Goal: Transaction & Acquisition: Purchase product/service

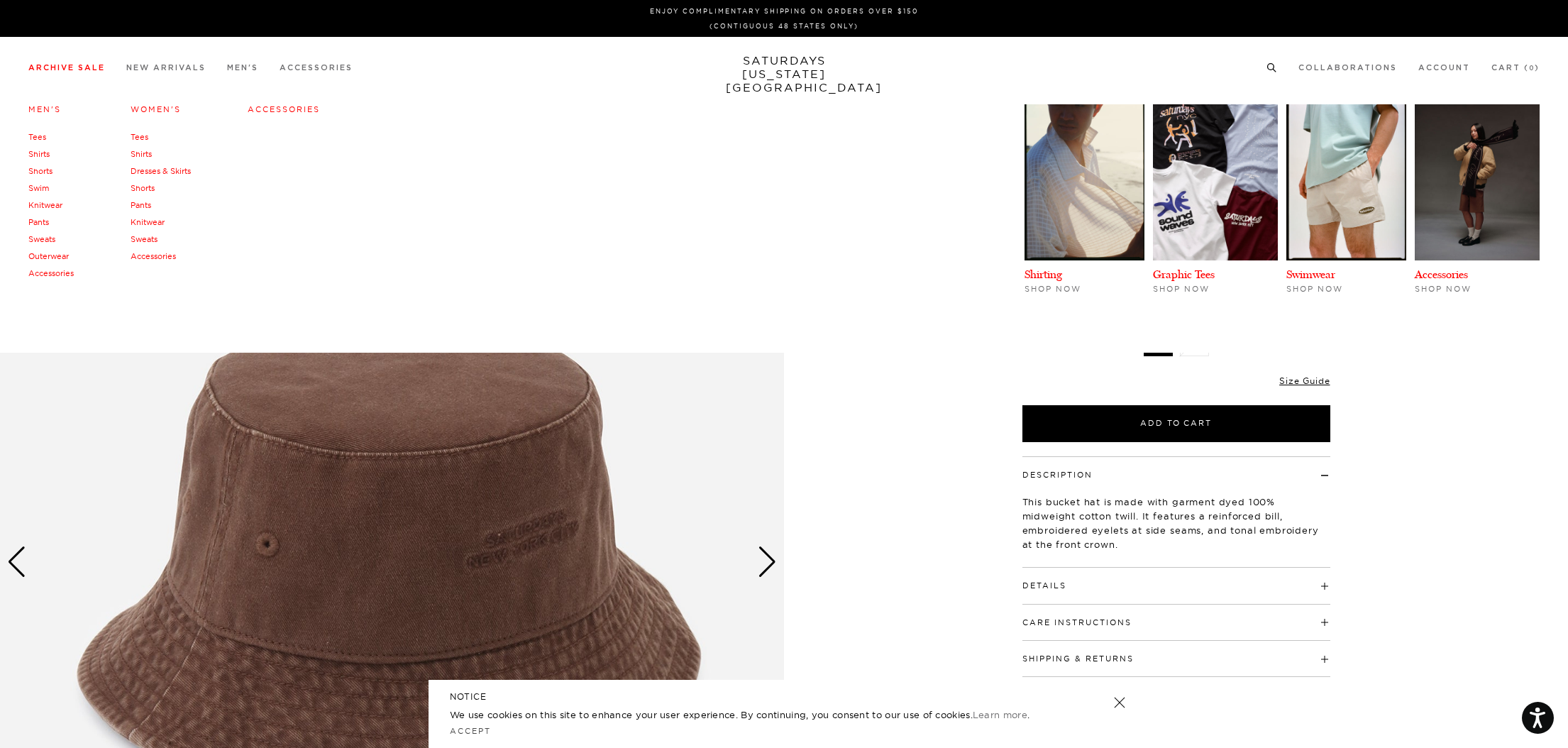
click at [40, 139] on link "Tees" at bounding box center [37, 137] width 18 height 10
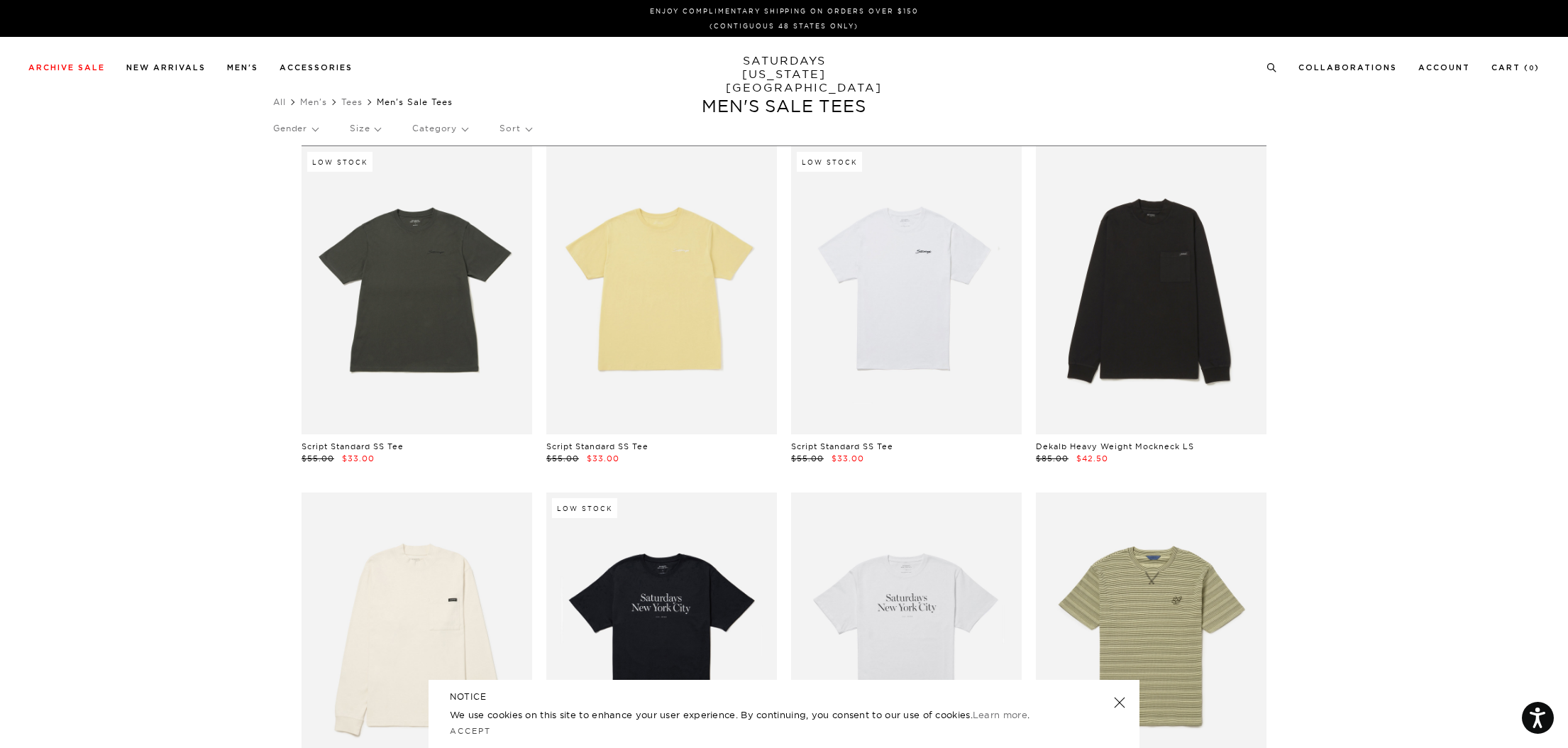
click at [1566, 84] on div "Archive Sale Men's Tees Shirts Shorts Swim Knitwear Pants Sweats Women's" at bounding box center [784, 67] width 1568 height 61
click at [380, 131] on p "Size" at bounding box center [365, 128] width 30 height 33
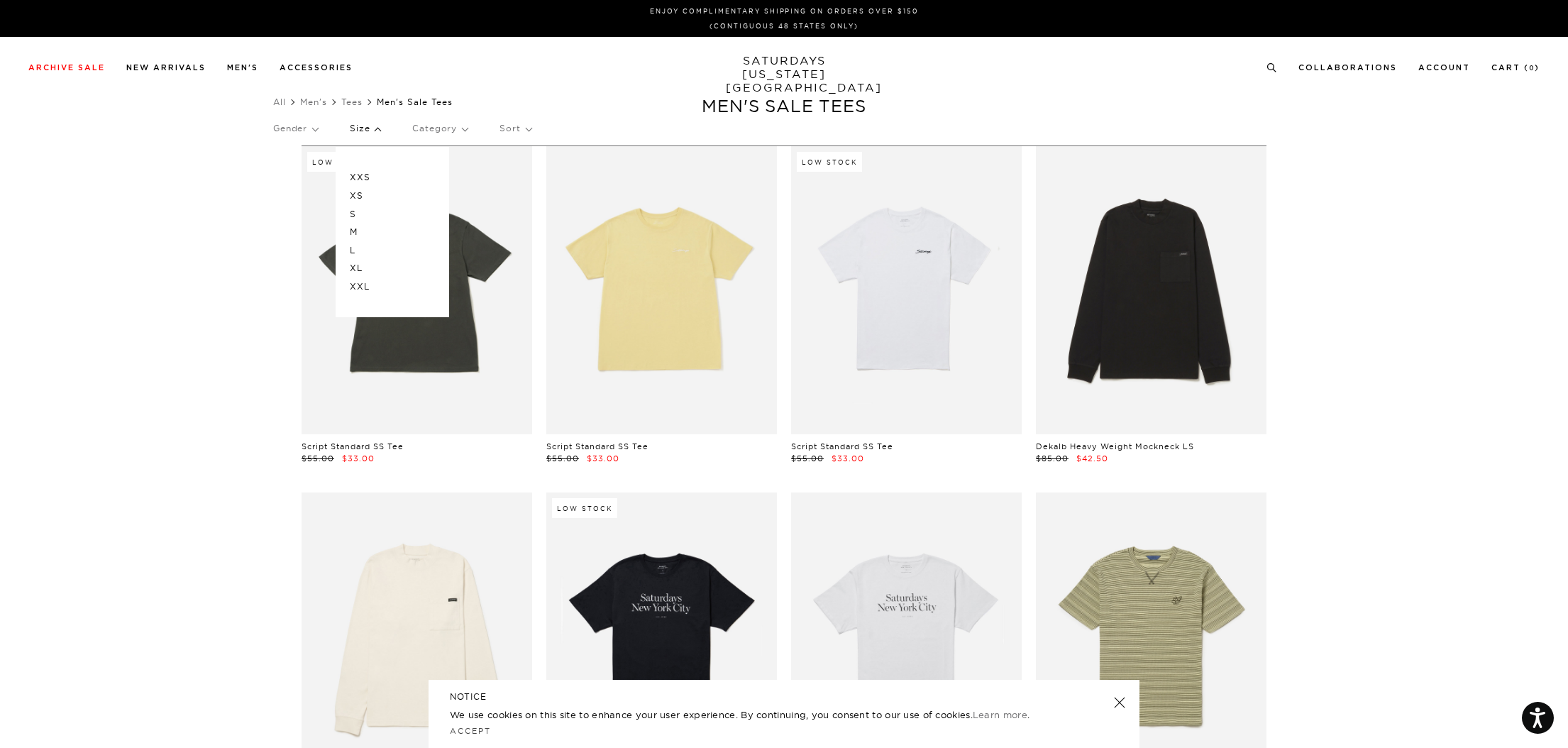
click at [363, 248] on p "L" at bounding box center [392, 250] width 85 height 18
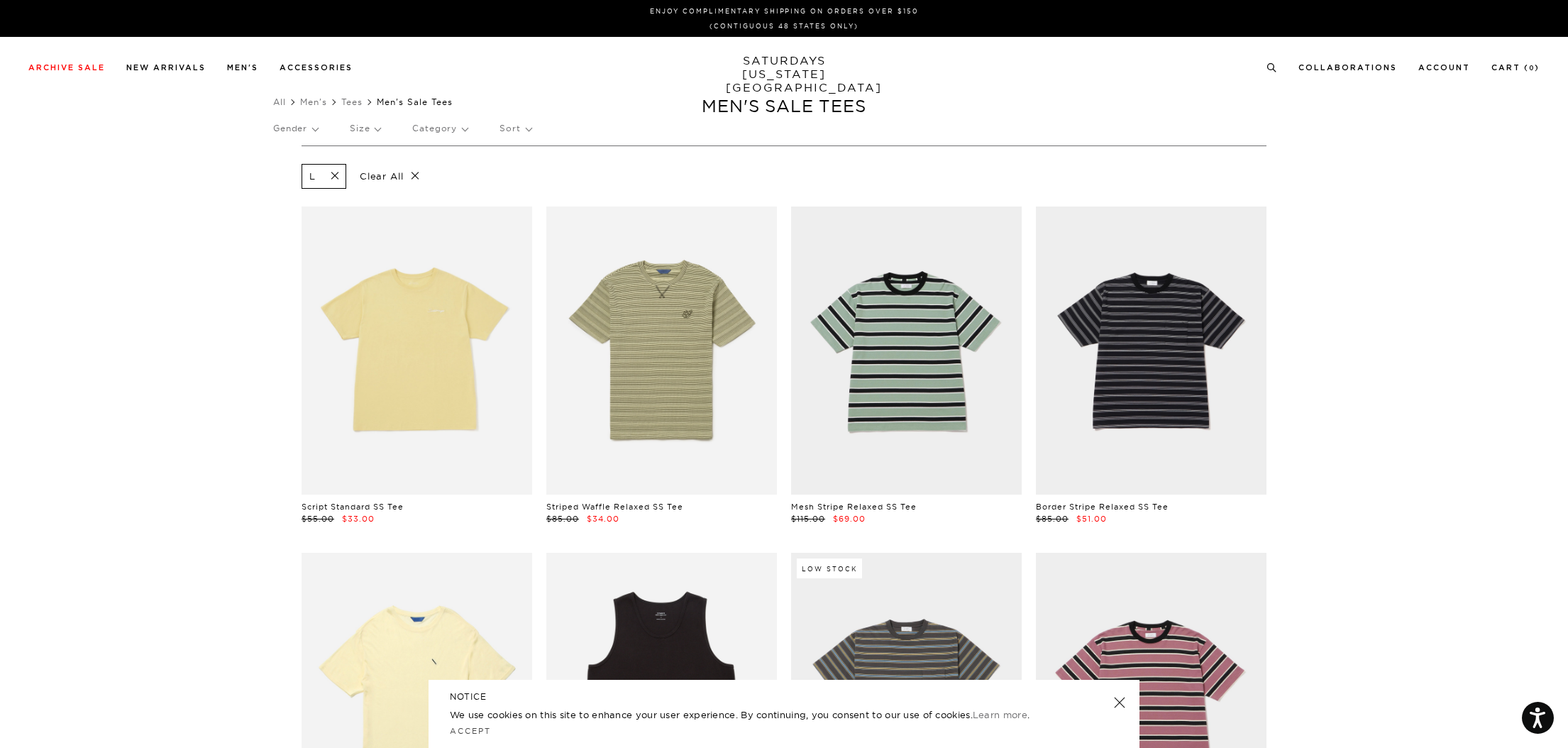
drag, startPoint x: 1573, startPoint y: 75, endPoint x: 1572, endPoint y: 86, distance: 11.0
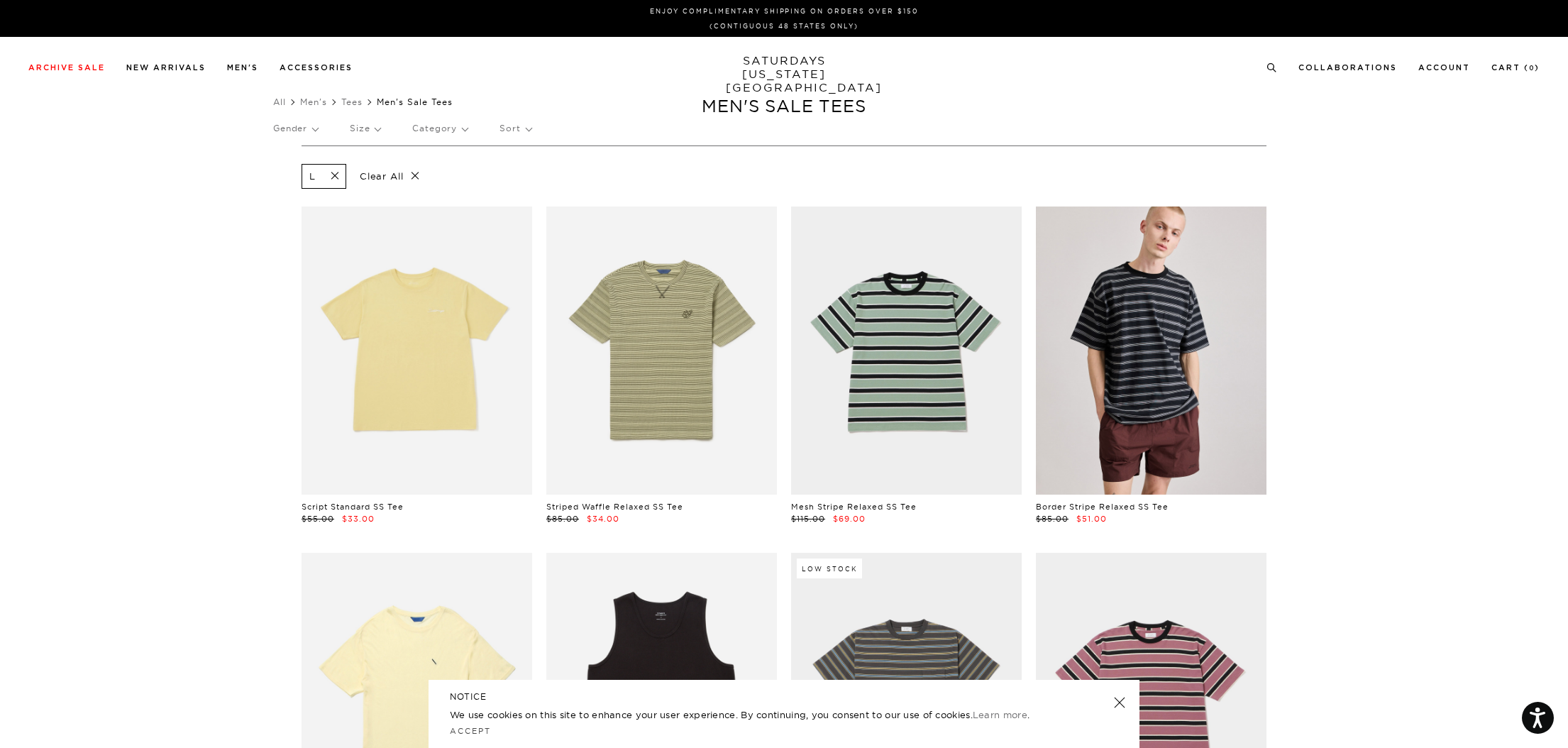
click at [1180, 319] on link at bounding box center [1151, 351] width 230 height 288
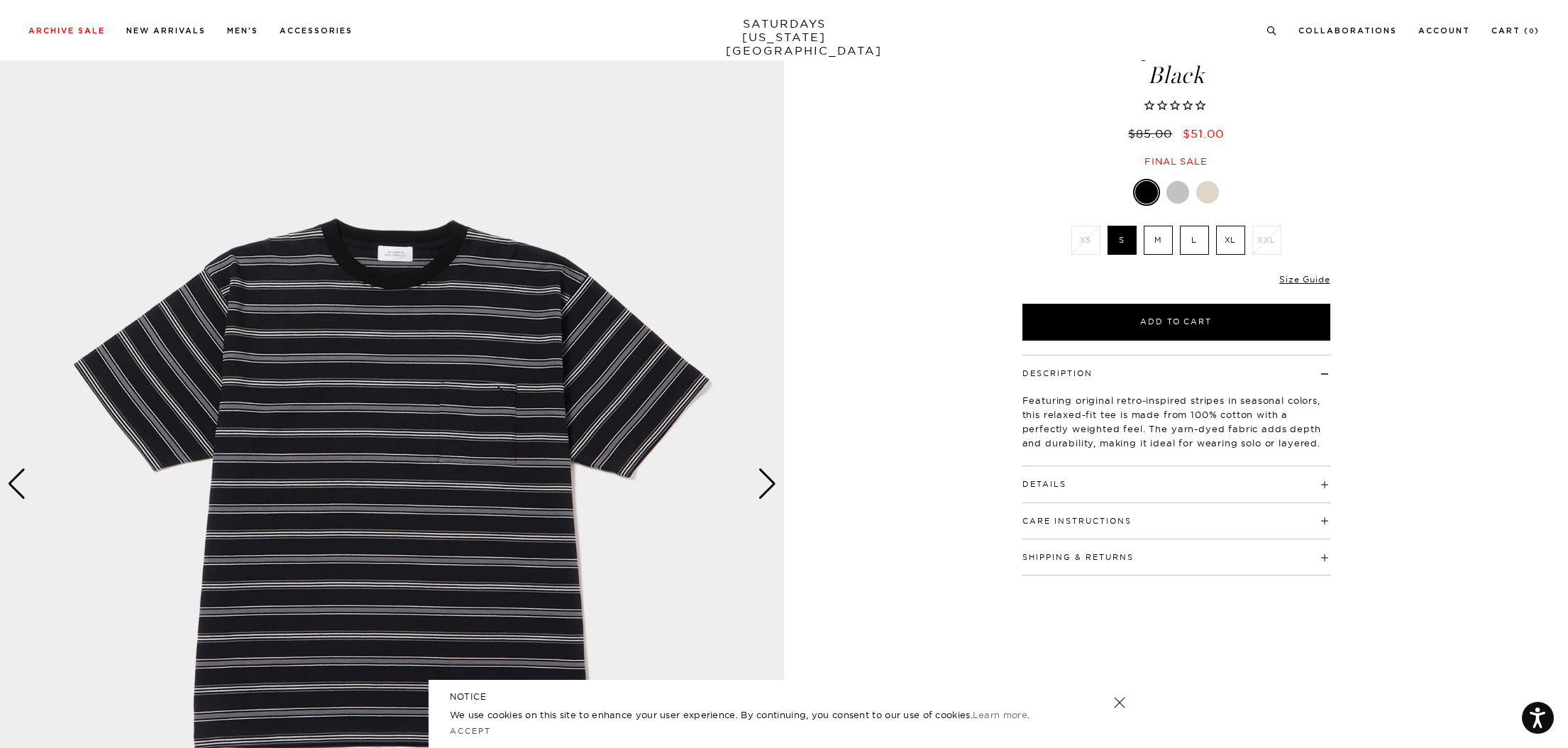
scroll to position [82, 0]
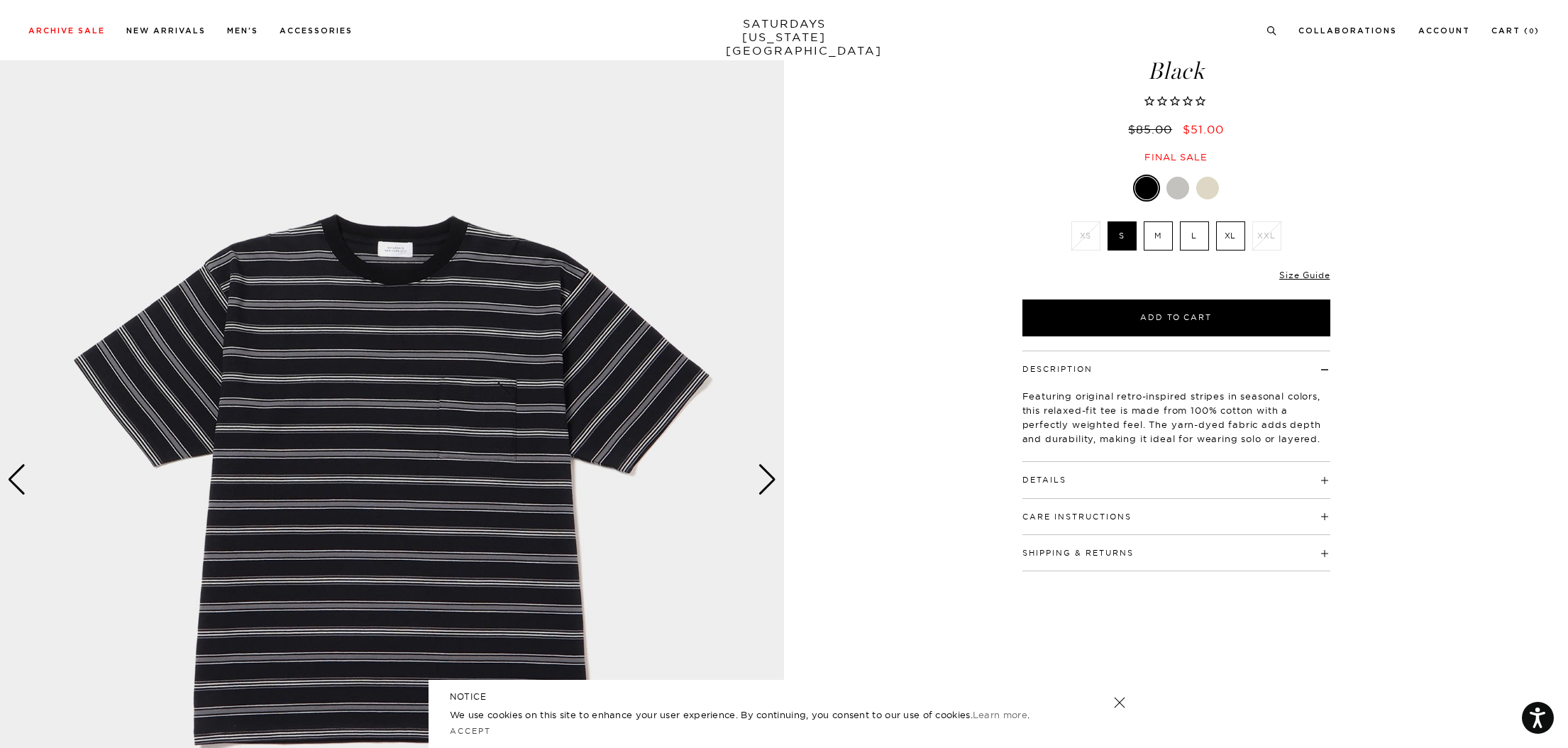
click at [1182, 192] on div at bounding box center [1178, 188] width 23 height 23
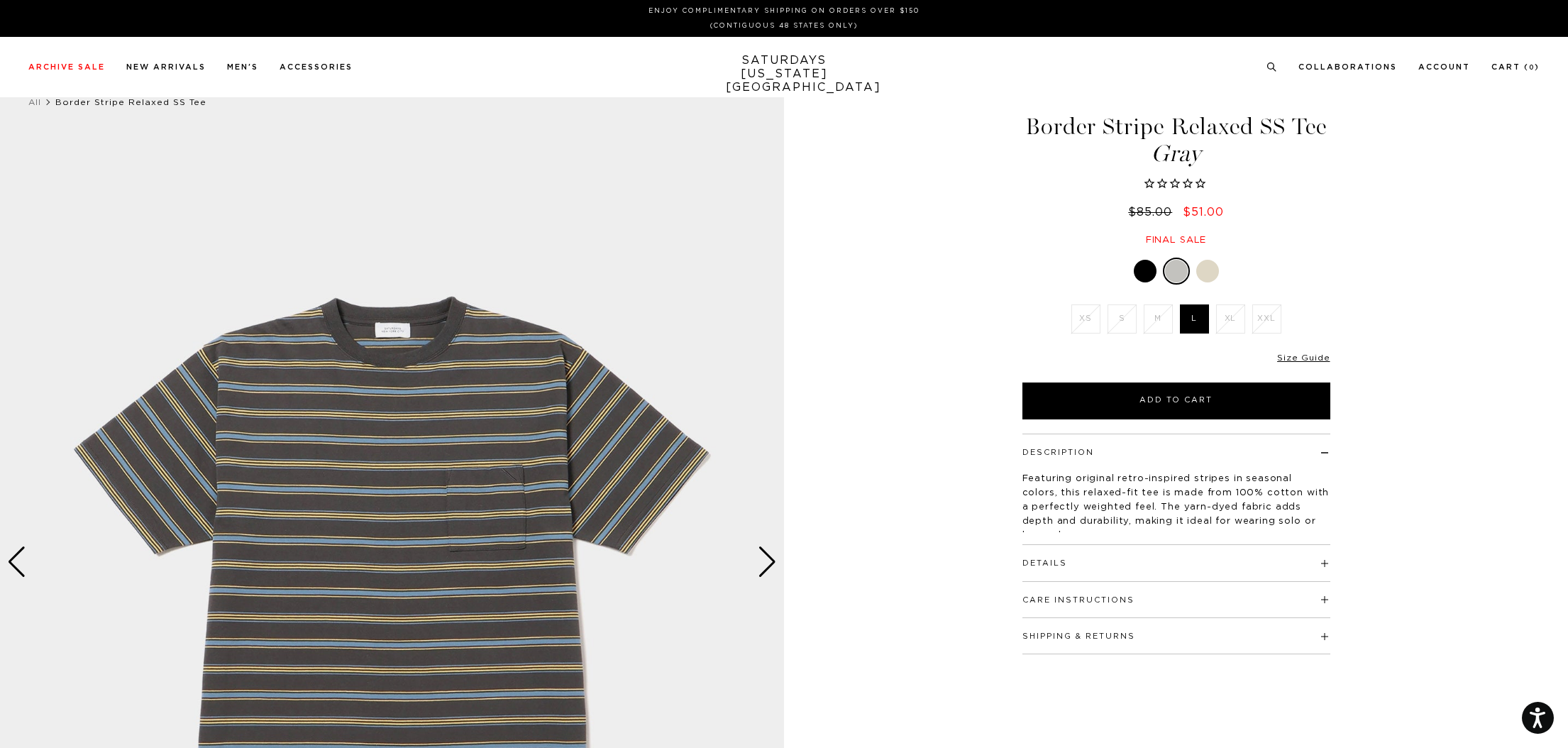
click at [1210, 275] on div at bounding box center [1208, 271] width 23 height 23
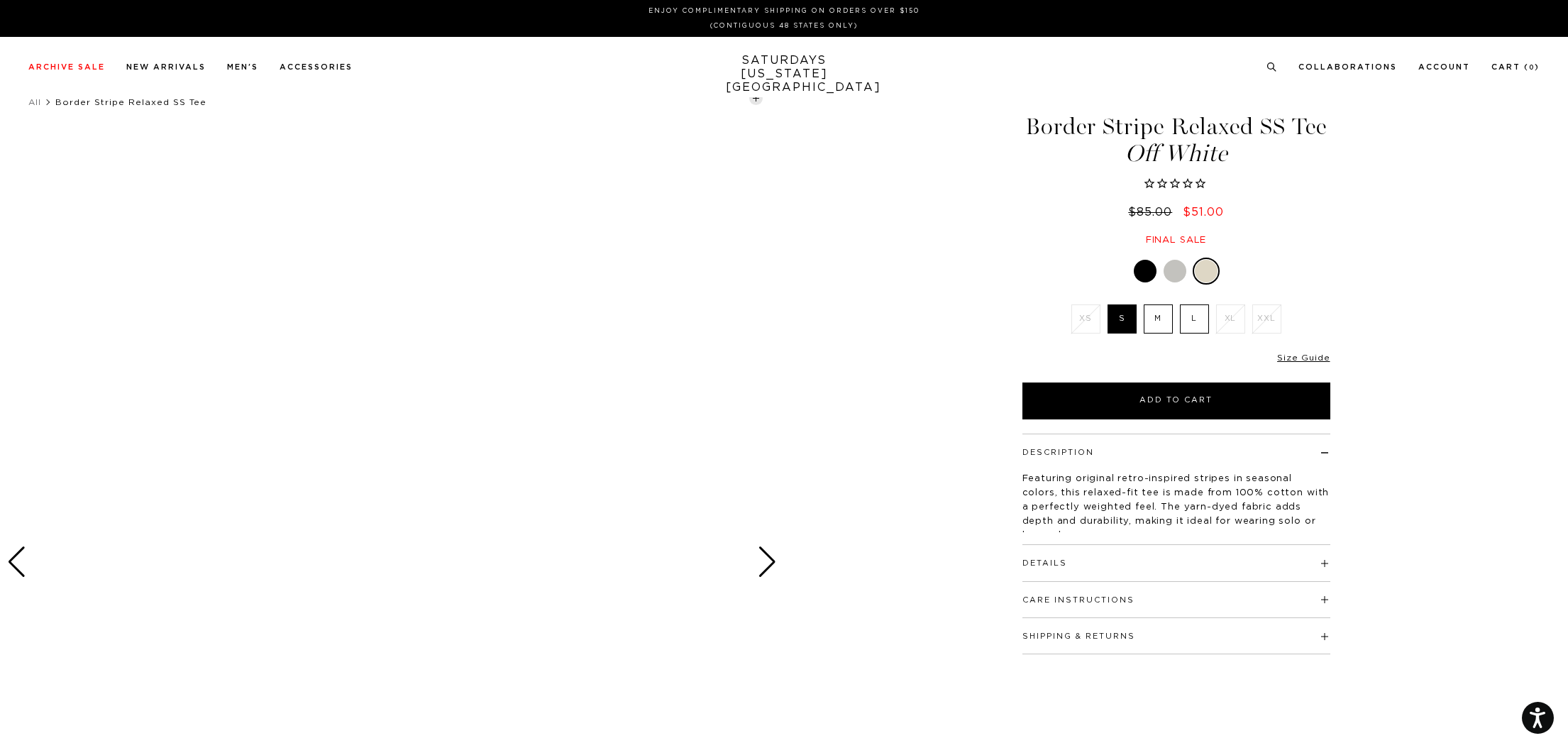
click at [1145, 276] on div at bounding box center [1145, 271] width 23 height 23
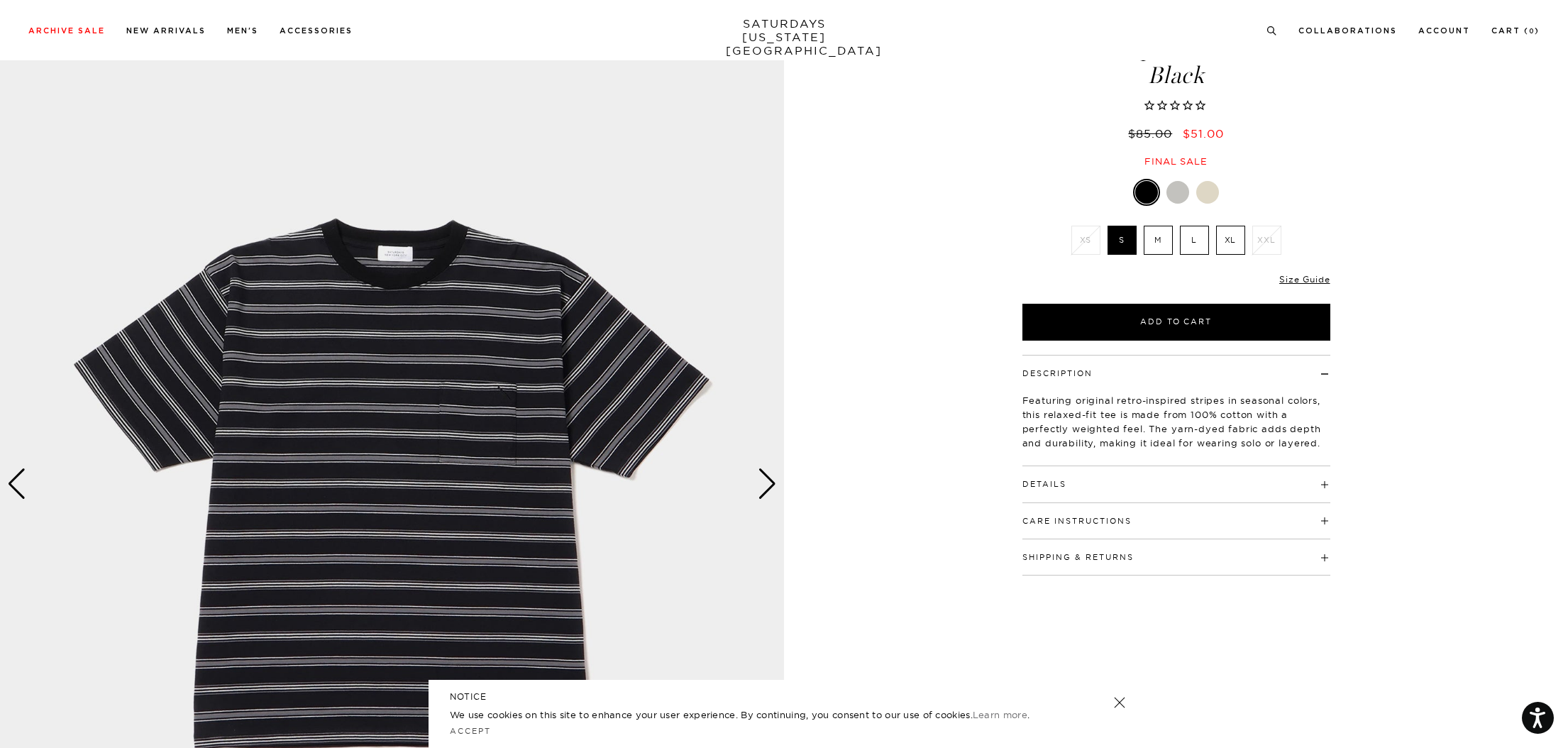
scroll to position [61, 0]
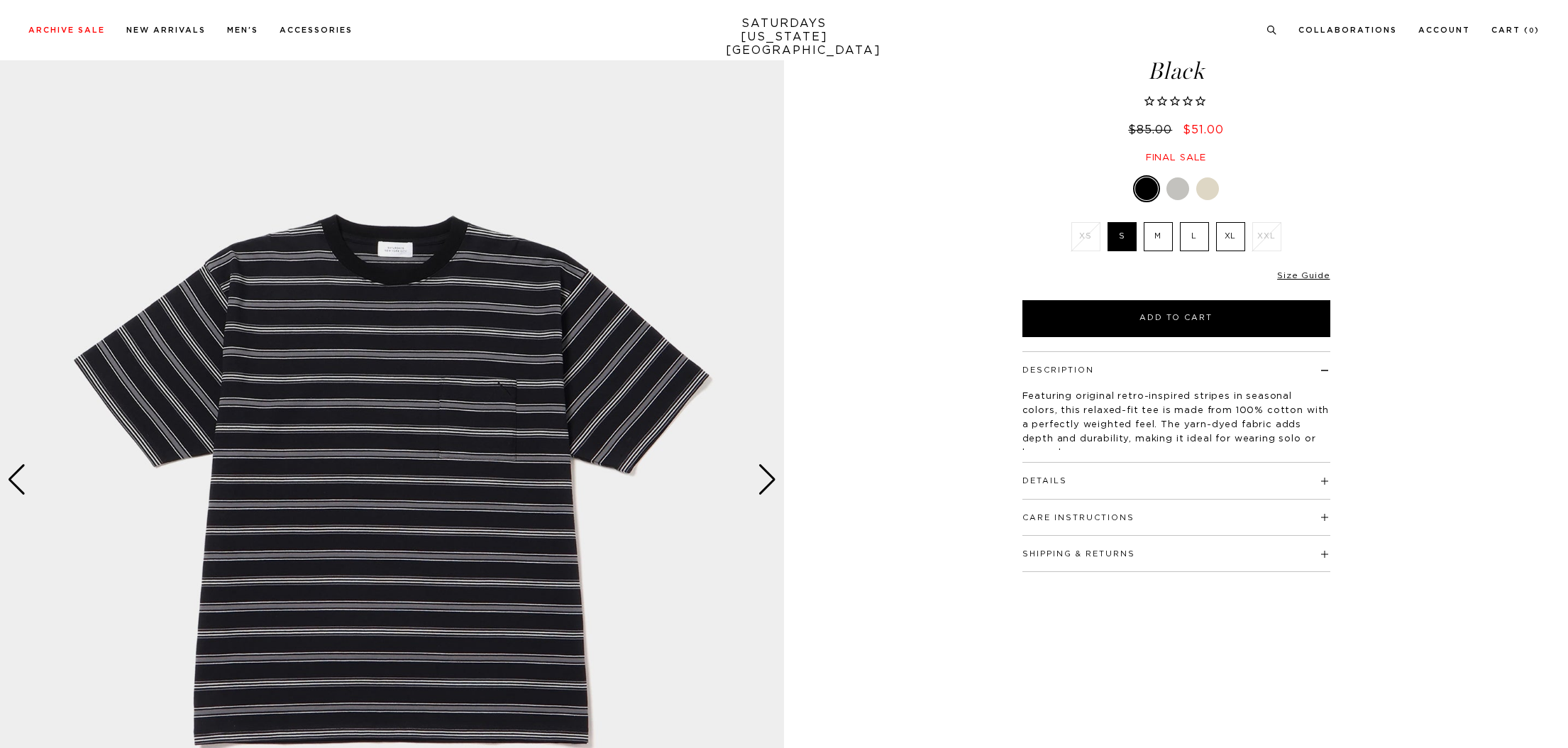
scroll to position [82, 0]
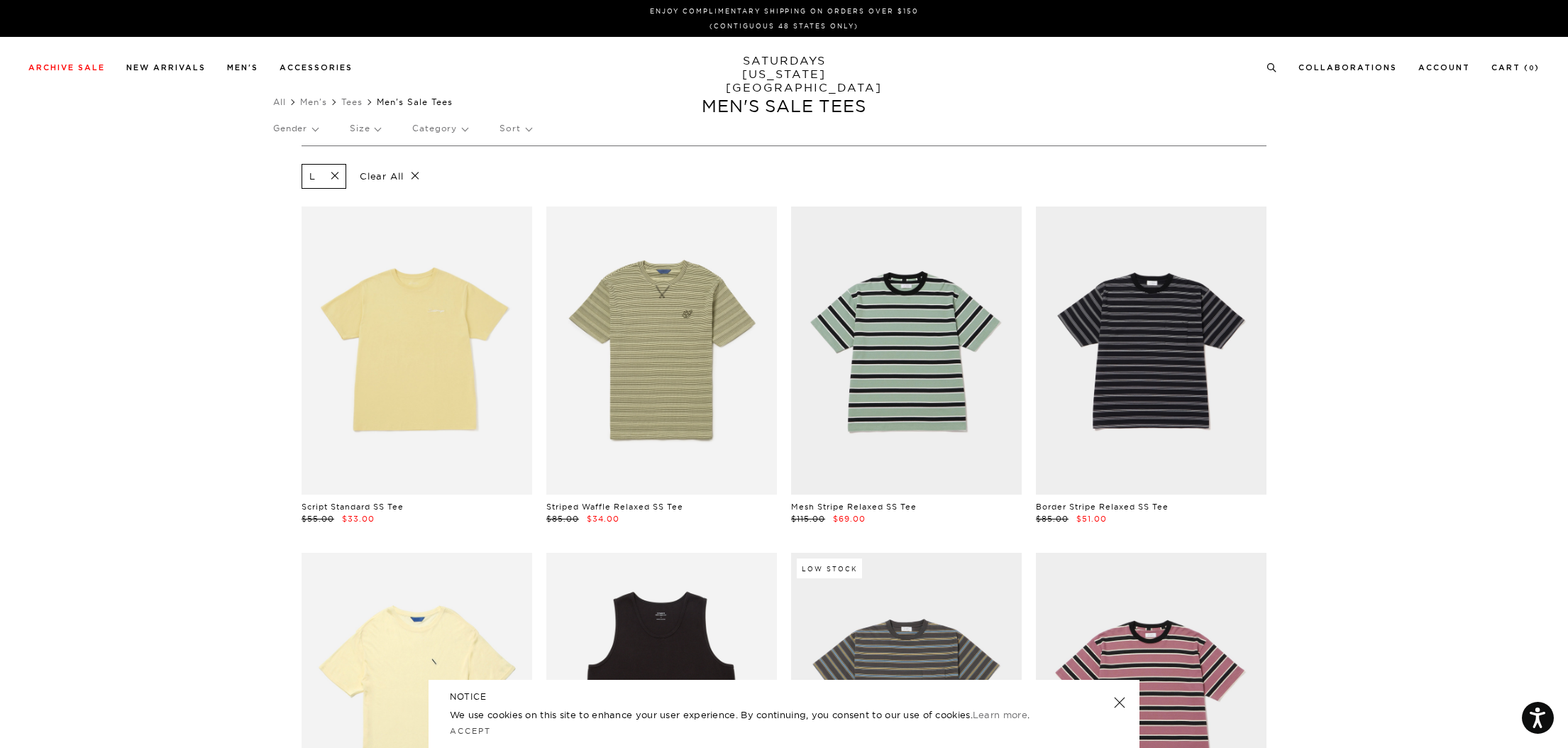
click at [380, 126] on p "Size" at bounding box center [365, 128] width 30 height 33
click at [367, 269] on p "XL" at bounding box center [392, 268] width 85 height 18
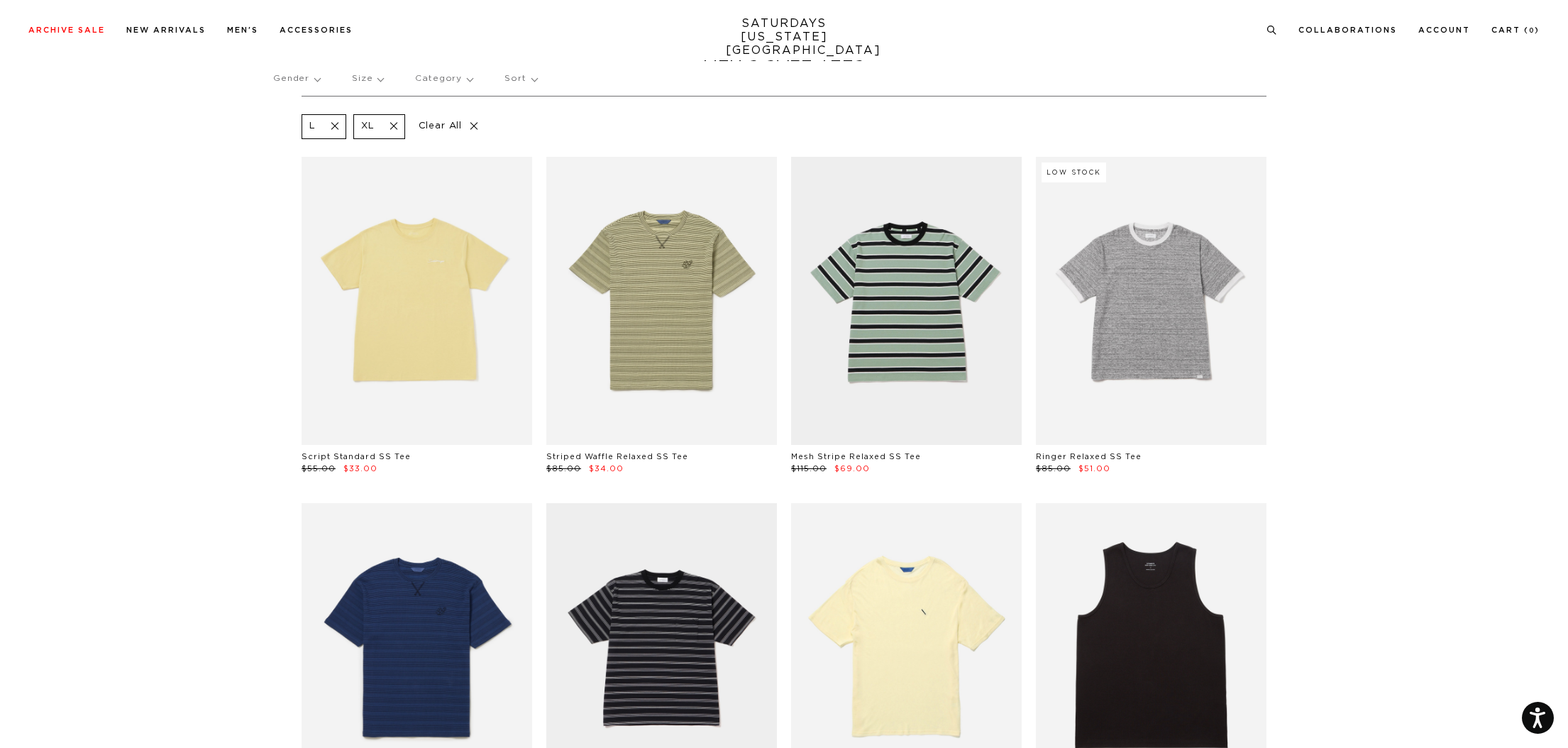
scroll to position [55, 0]
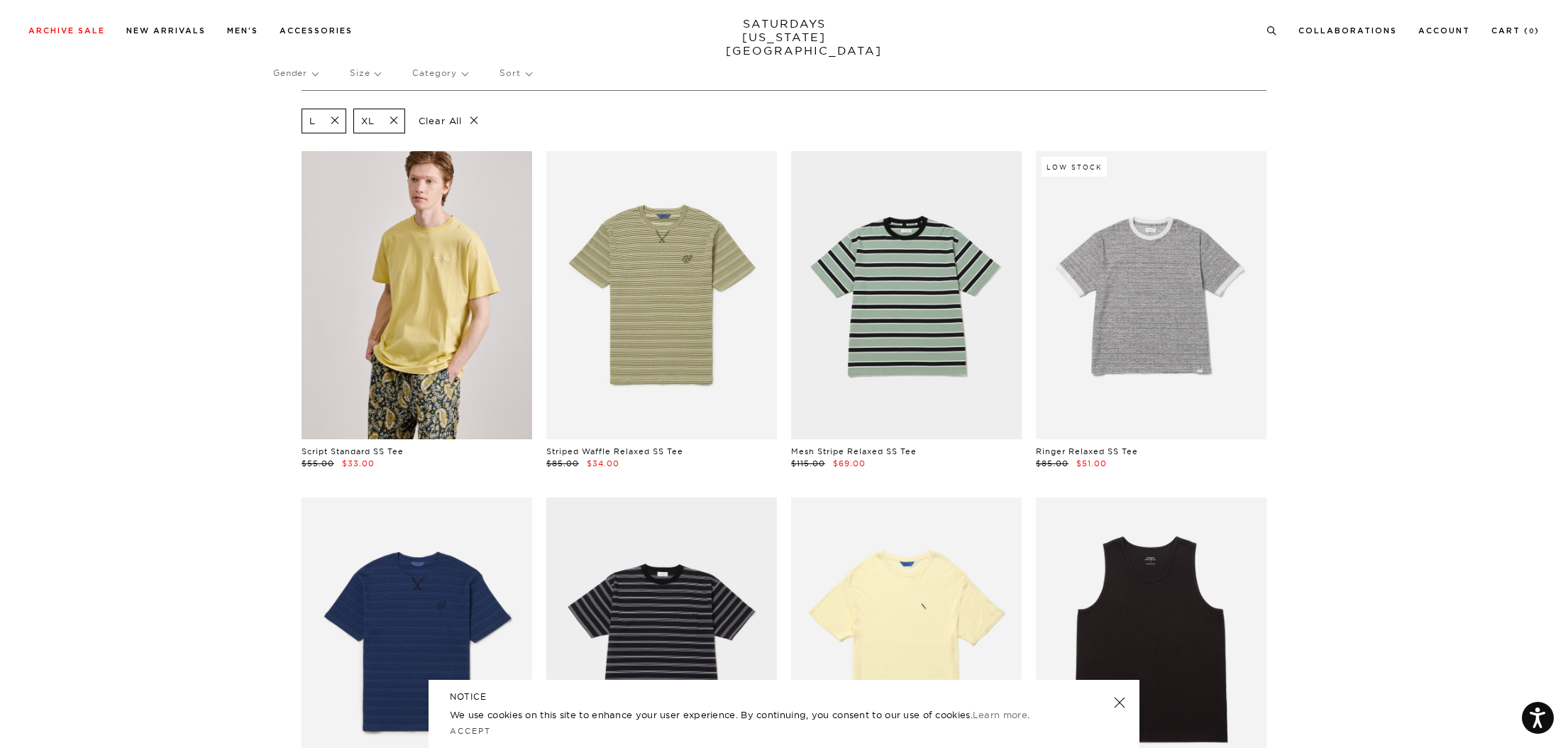
click at [413, 373] on link at bounding box center [417, 296] width 230 height 288
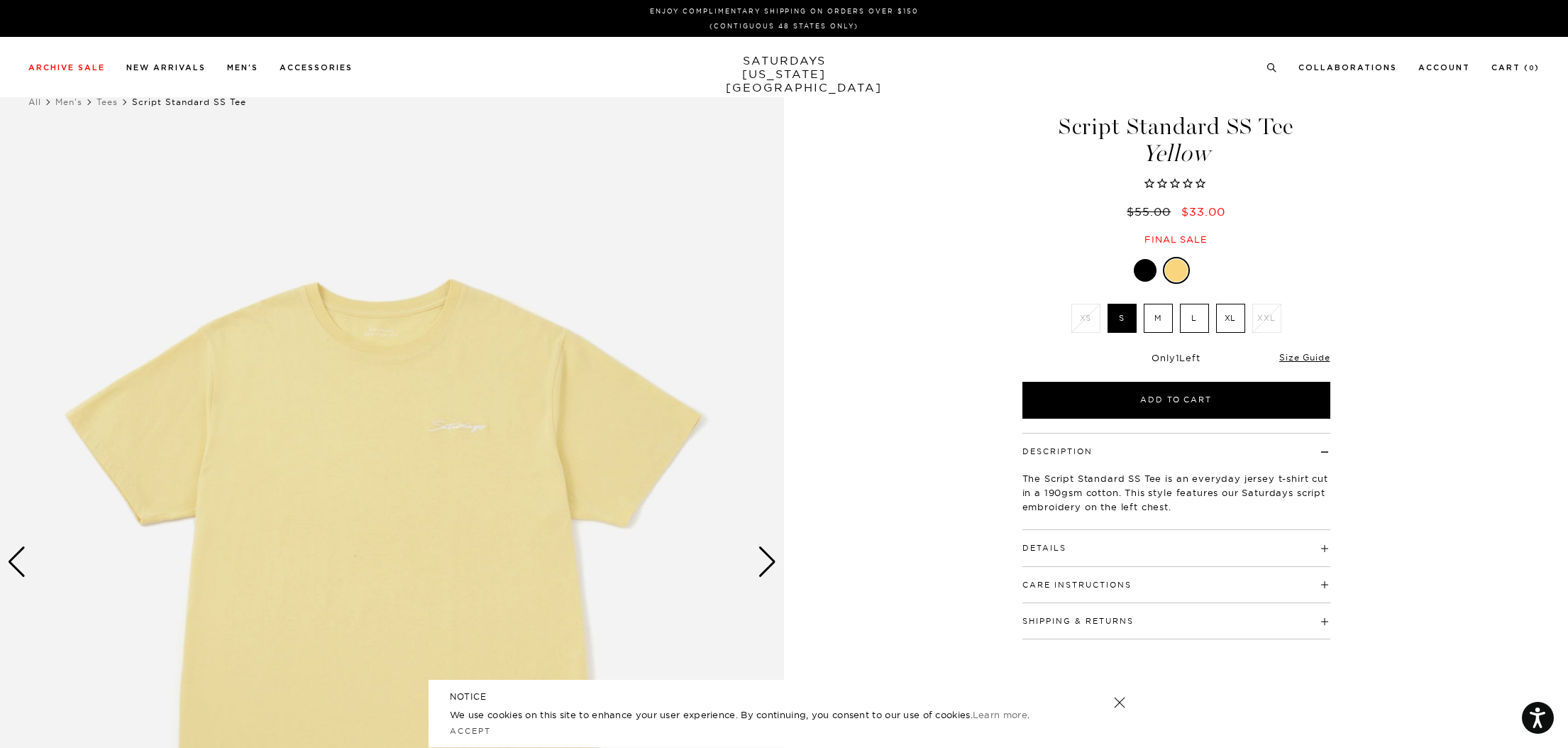
click at [1149, 278] on div at bounding box center [1145, 270] width 23 height 23
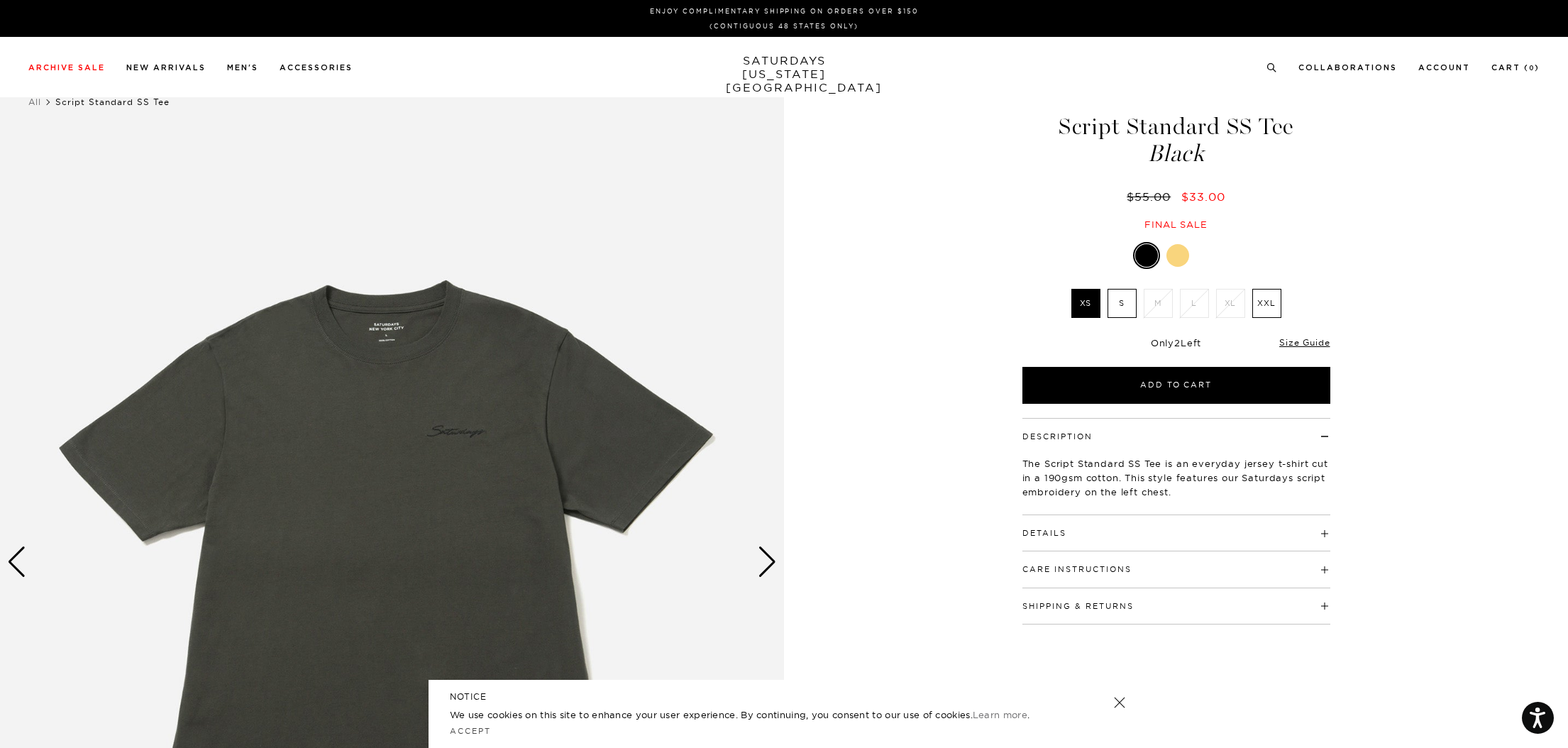
click at [1264, 302] on label "XXL" at bounding box center [1267, 304] width 29 height 29
click at [0, 0] on input "XXL" at bounding box center [0, 0] width 0 height 0
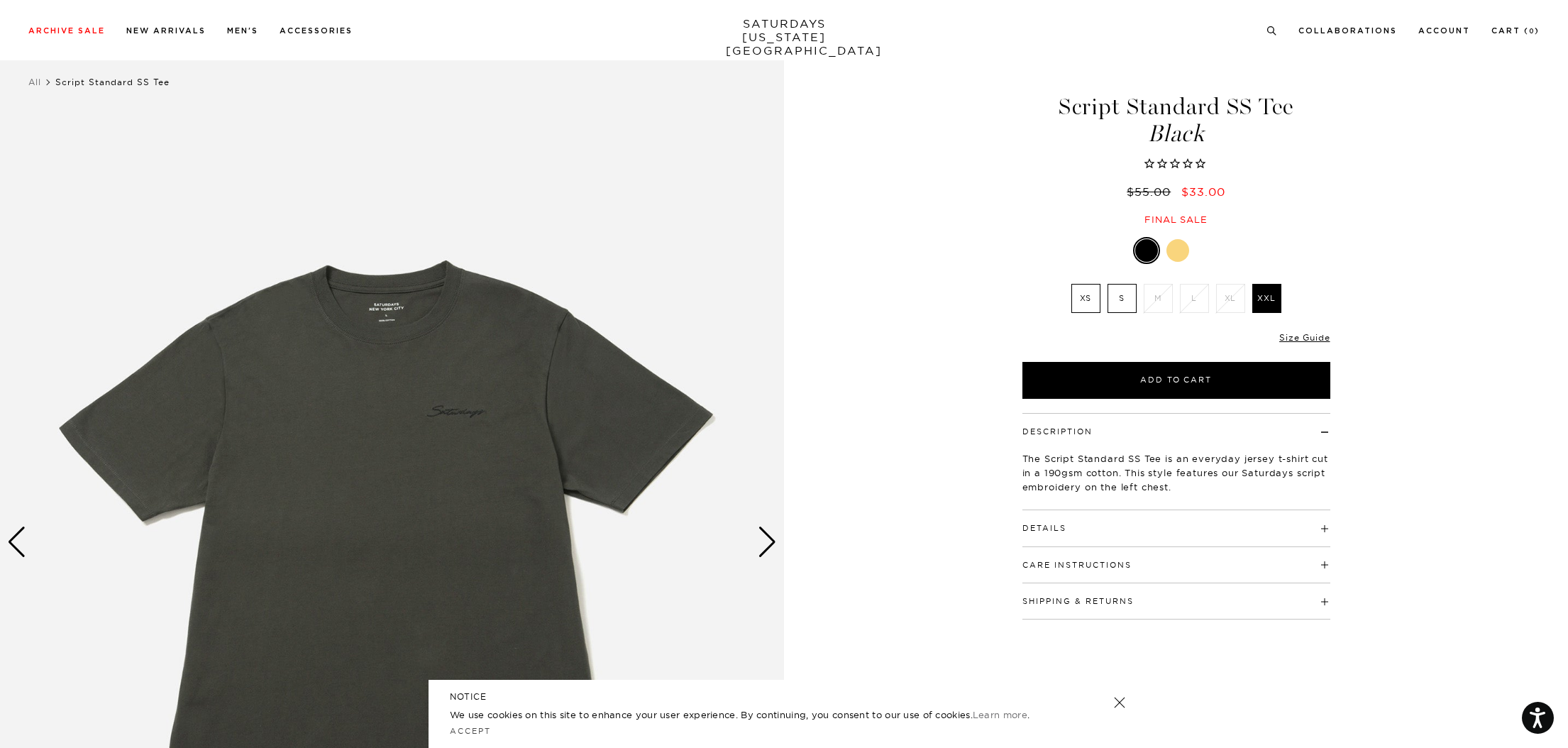
scroll to position [13, 0]
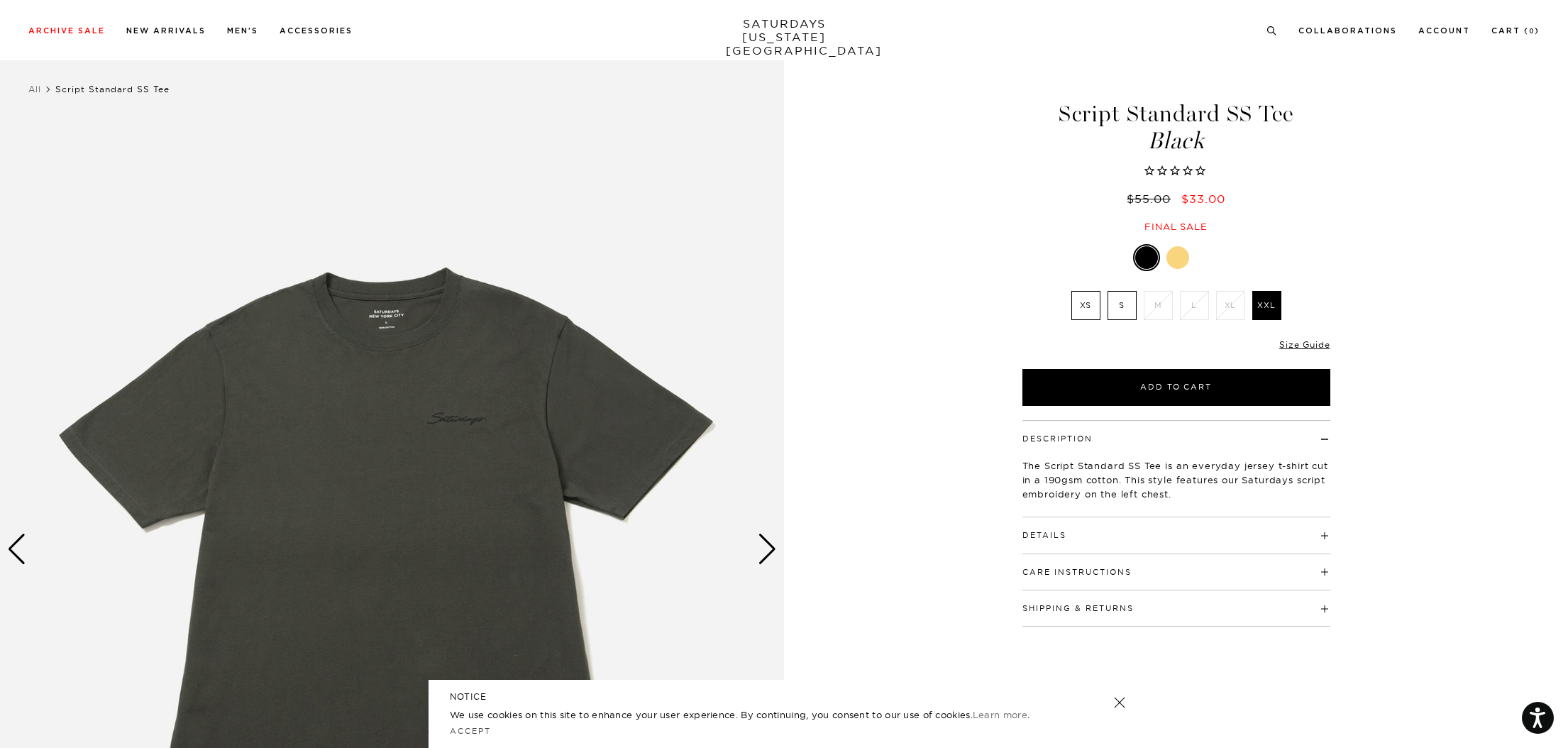
click at [1181, 261] on div at bounding box center [1178, 257] width 23 height 23
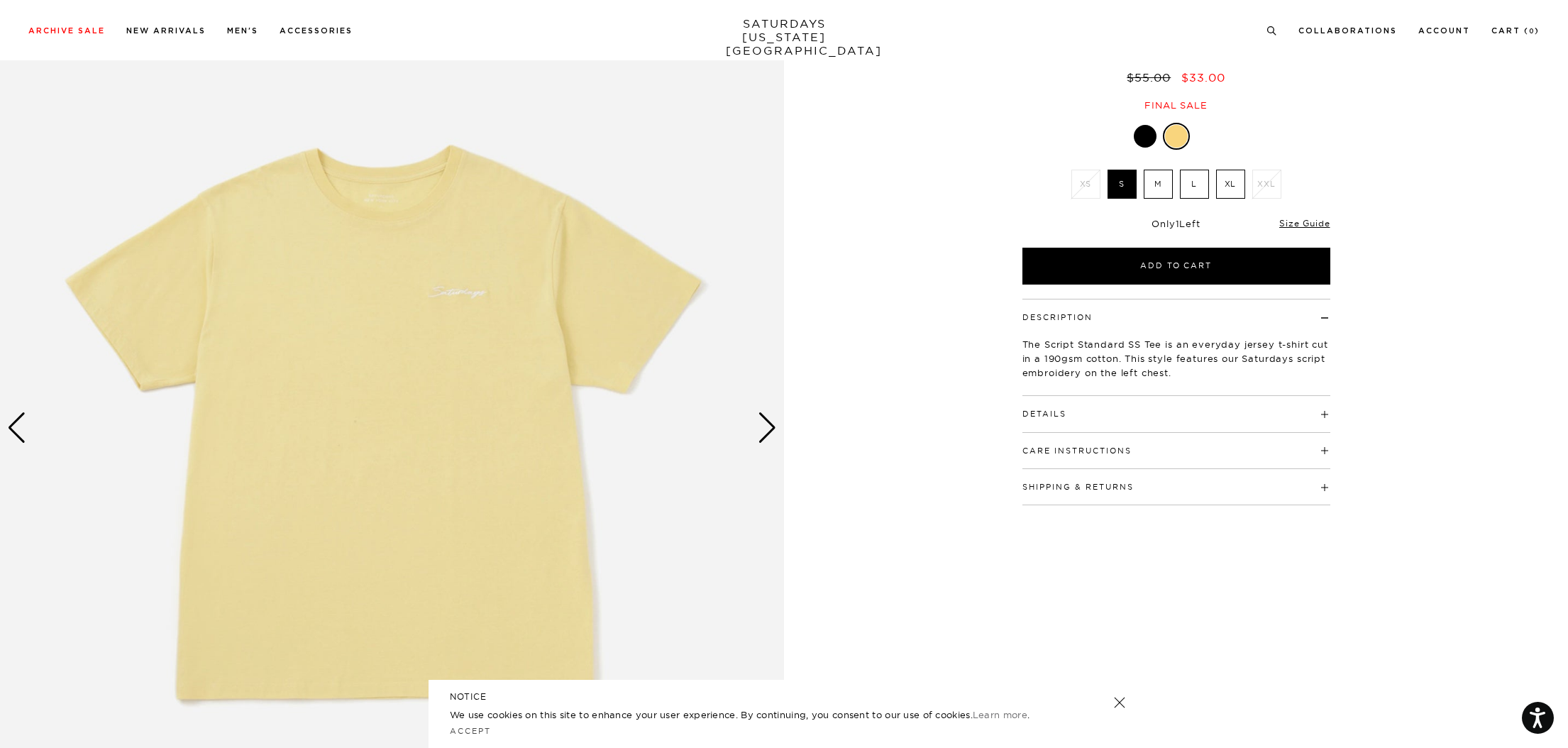
scroll to position [131, 0]
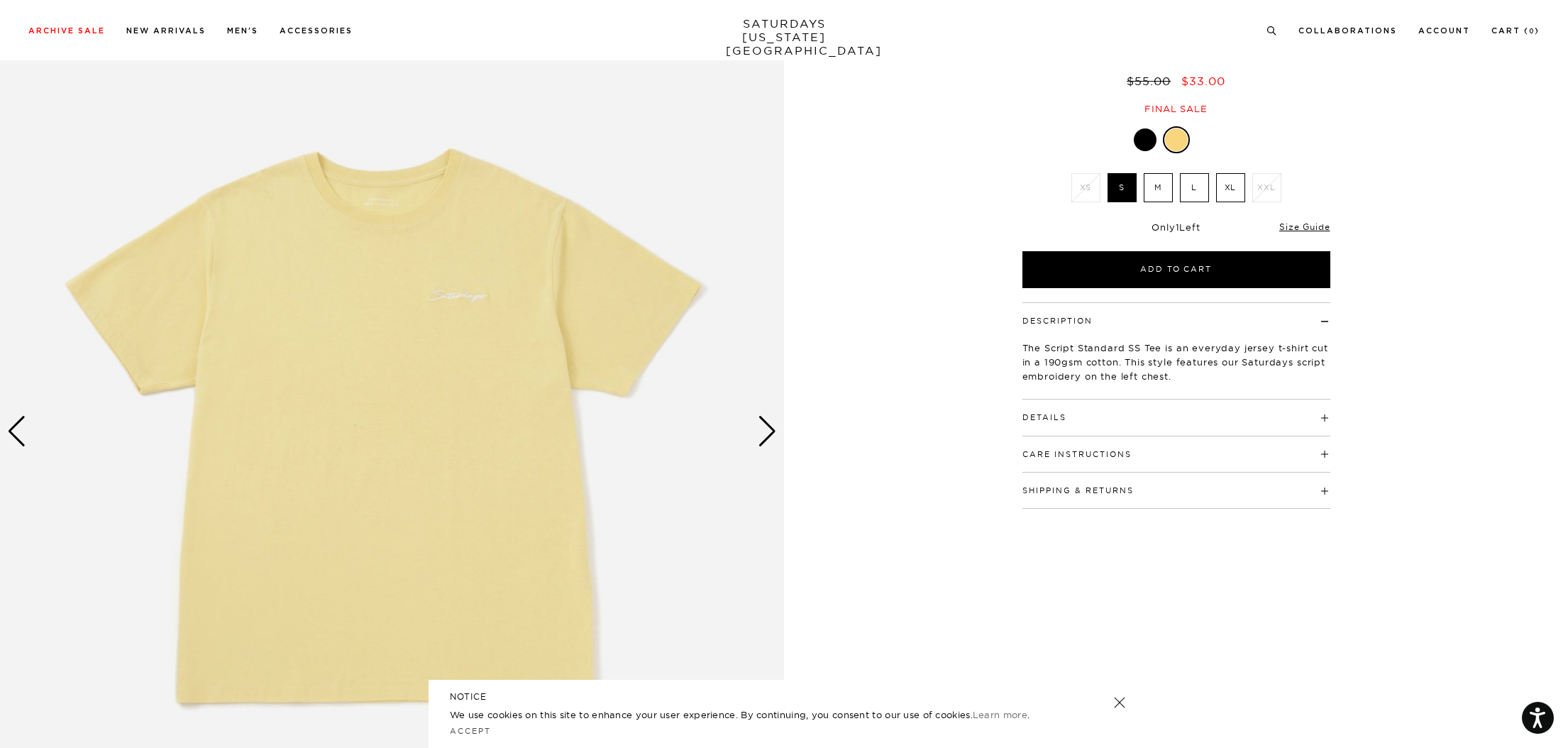
click at [1195, 192] on label "L" at bounding box center [1194, 187] width 29 height 29
click at [0, 0] on input "L" at bounding box center [0, 0] width 0 height 0
